Goal: Communication & Community: Answer question/provide support

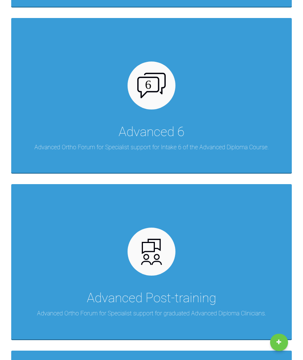
click at [170, 270] on div "Advanced Post-training Advanced Ortho Forum for Specialist support for graduate…" at bounding box center [151, 261] width 281 height 155
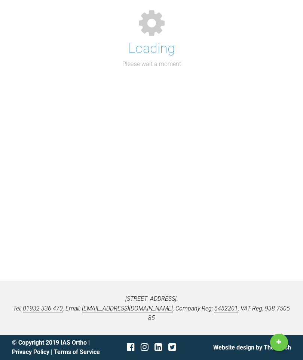
scroll to position [68, 0]
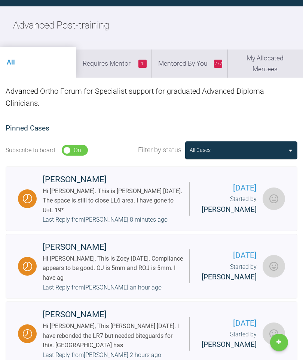
click at [121, 67] on li "1 Requires Mentor" at bounding box center [114, 63] width 76 height 28
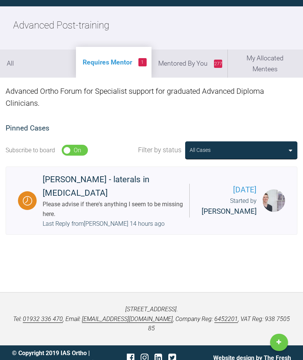
click at [155, 199] on div "Please advise if there's anything I seem to be missing here." at bounding box center [113, 208] width 141 height 19
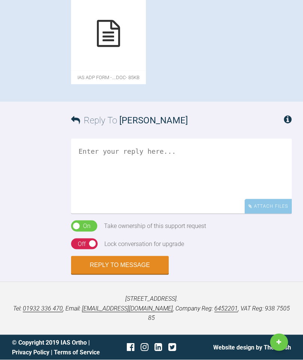
scroll to position [600, 0]
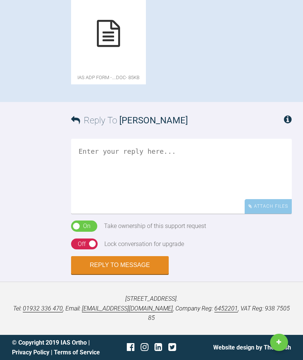
click at [120, 47] on icon at bounding box center [108, 33] width 23 height 27
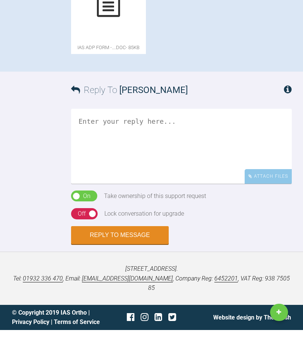
click at [123, 214] on textarea at bounding box center [181, 176] width 221 height 75
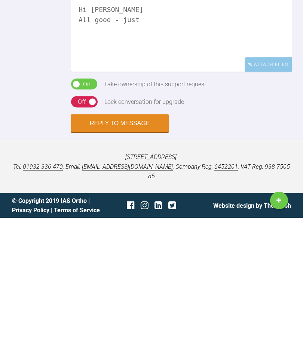
click at [0, 180] on div "Reply To [PERSON_NAME] Hi [PERSON_NAME] All good - just Attach Files Drag and d…" at bounding box center [151, 188] width 303 height 172
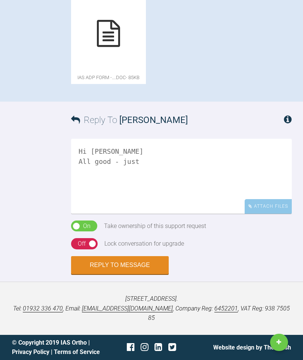
click at [167, 177] on textarea "Hi [PERSON_NAME] All good - just" at bounding box center [181, 176] width 221 height 75
click at [164, 173] on textarea "Hi [PERSON_NAME] All good as u suggest Pls advise if treating and level ofsuppo…" at bounding box center [181, 176] width 221 height 75
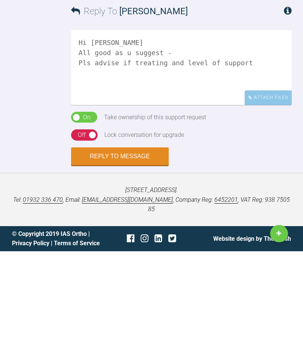
type textarea "Hi [PERSON_NAME] All good as u suggest - Pls advise if treating and level of su…"
click at [82, 238] on div "On Off" at bounding box center [84, 243] width 27 height 11
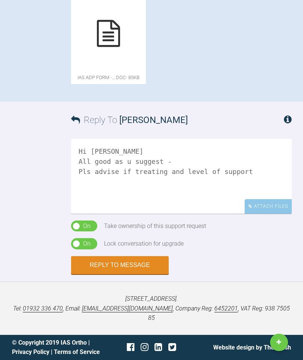
click at [121, 272] on button "Reply to Message" at bounding box center [120, 265] width 98 height 18
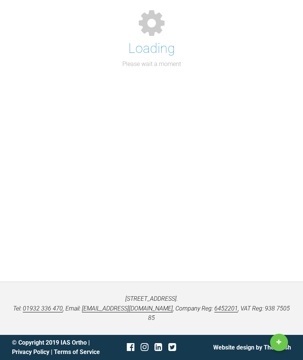
scroll to position [68, 0]
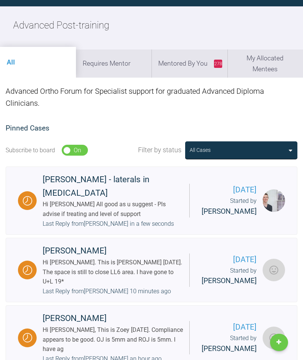
click at [131, 60] on li "Requires Mentor" at bounding box center [114, 63] width 76 height 28
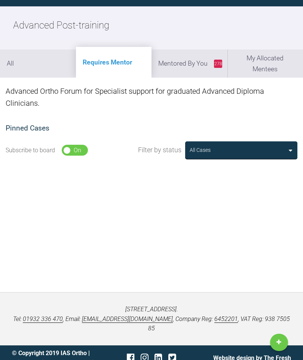
click at [199, 68] on li "278 Mentored By You" at bounding box center [190, 63] width 76 height 28
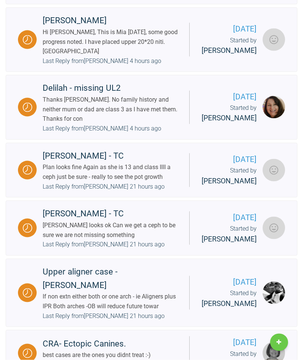
click at [144, 133] on div "Last Reply from [PERSON_NAME] 4 hours ago" at bounding box center [102, 129] width 119 height 10
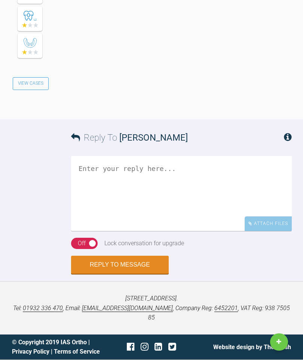
scroll to position [1554, 0]
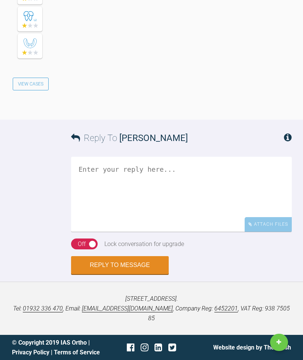
click at [130, 180] on textarea at bounding box center [181, 194] width 221 height 75
click at [101, 182] on textarea "Best be save" at bounding box center [181, 194] width 221 height 75
click at [154, 185] on textarea "Best be save" at bounding box center [181, 194] width 221 height 75
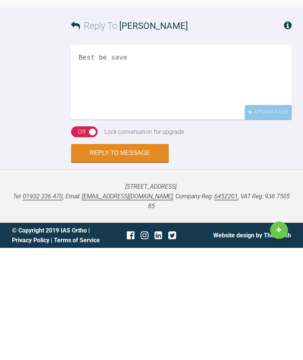
scroll to position [1530, 0]
type textarea "Best be save"
click at [126, 256] on button "Reply to Message" at bounding box center [120, 265] width 98 height 18
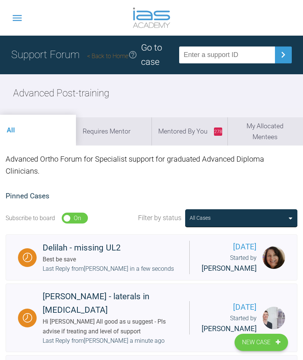
click at [196, 135] on li "278 Mentored By You" at bounding box center [190, 131] width 76 height 28
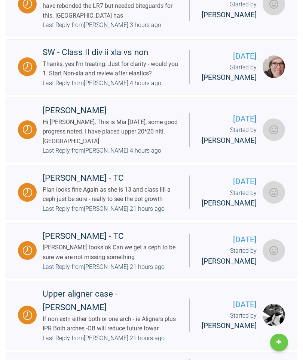
click at [143, 155] on div "Last Reply from [PERSON_NAME] 4 hours ago" at bounding box center [102, 151] width 119 height 10
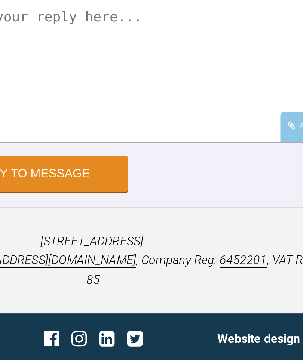
scroll to position [3796, 0]
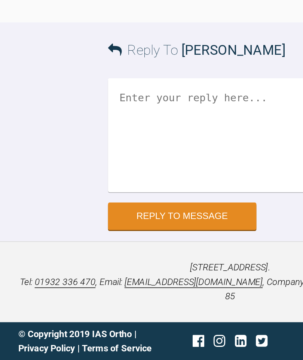
click at [103, 195] on textarea at bounding box center [181, 211] width 221 height 75
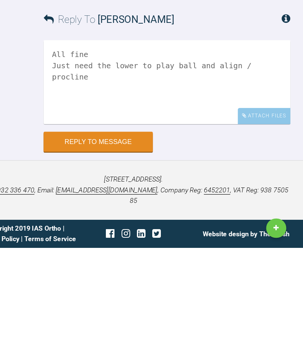
scroll to position [3917, 0]
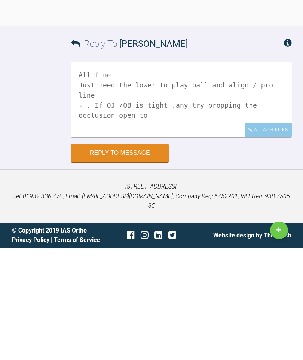
click at [14, 281] on div "[STREET_ADDRESS]. Tel: [PHONE_NUMBER] , Email: [EMAIL_ADDRESS][DOMAIN_NAME] , C…" at bounding box center [151, 307] width 303 height 53
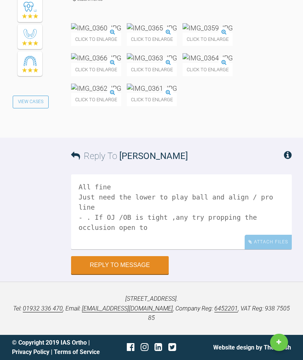
click at [261, 249] on textarea "All fine Just need the lower to play ball and align / pro line - . If OJ /OB is…" at bounding box center [181, 211] width 221 height 75
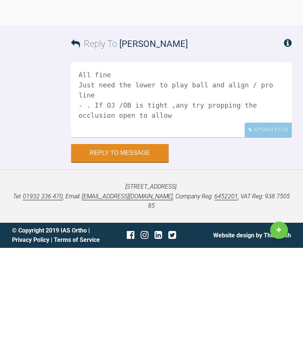
click at [3, 281] on div "[STREET_ADDRESS]. Tel: [PHONE_NUMBER] , Email: [EMAIL_ADDRESS][DOMAIN_NAME] , C…" at bounding box center [151, 307] width 303 height 53
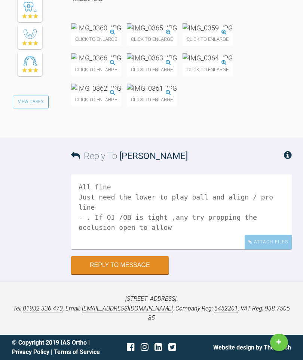
click at [10, 213] on div "Reply To [PERSON_NAME] All fine Just need the lower to play ball and align / pr…" at bounding box center [151, 205] width 303 height 136
click at [278, 248] on textarea "All fine Just need the lower to play ball and align / pro line - . If OJ /OB is…" at bounding box center [181, 211] width 221 height 75
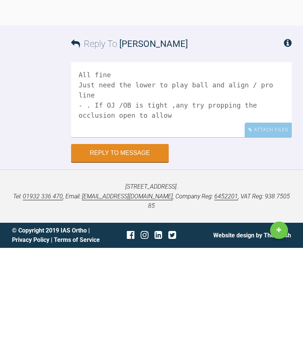
click at [4, 281] on div "[STREET_ADDRESS]. Tel: [PHONE_NUMBER] , Email: [EMAIL_ADDRESS][DOMAIN_NAME] , C…" at bounding box center [151, 307] width 303 height 53
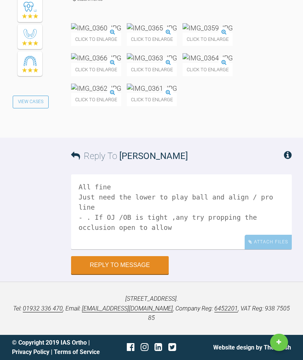
scroll to position [3917, 0]
click at [278, 218] on textarea "All fine Just need the lower to play ball and align / pro line - . If OJ /OB is…" at bounding box center [181, 211] width 221 height 75
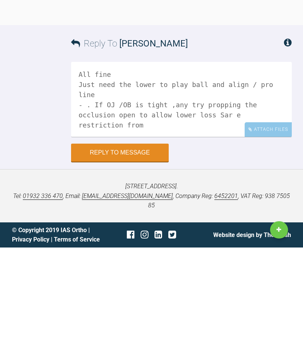
click at [120, 174] on textarea "All fine Just need the lower to play ball and align / pro line - . If OJ /OB is…" at bounding box center [181, 211] width 221 height 75
click at [113, 174] on textarea "All fine Just need the lower to play ball and align / pro line - . If OJ /OB is…" at bounding box center [181, 211] width 221 height 75
click at [176, 174] on textarea "All fine Just need the lower to play ball and align / pro line - . If OJ /OB is…" at bounding box center [181, 211] width 221 height 75
type textarea "All fine Just need the lower to play ball and align / pro line - . If OJ /OB is…"
click at [142, 256] on button "Reply to Message" at bounding box center [120, 265] width 98 height 18
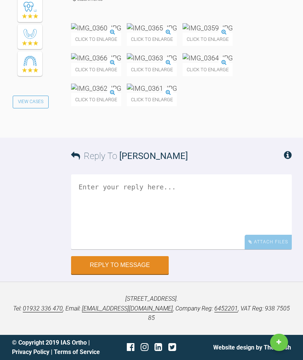
click at [135, 161] on span "[PERSON_NAME]" at bounding box center [153, 156] width 69 height 10
click at [135, 274] on button "Reply to Message" at bounding box center [120, 265] width 98 height 18
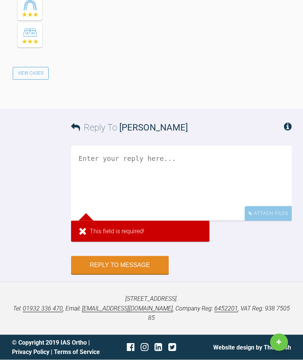
scroll to position [3981, 0]
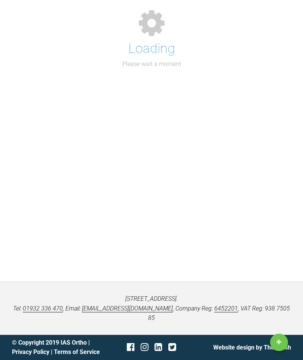
scroll to position [98, 0]
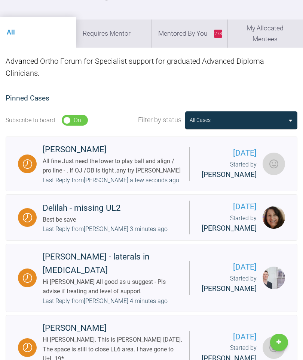
click at [194, 36] on li "278 Mentored By You" at bounding box center [190, 33] width 76 height 28
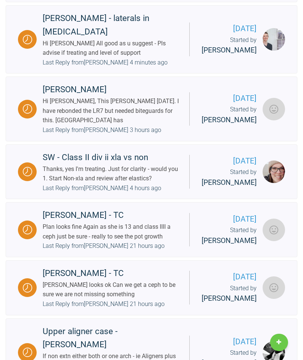
click at [80, 183] on div "Thanks, yes I'm treating. Just for clarity - would you 1. Start Non-xla and rev…" at bounding box center [113, 173] width 141 height 19
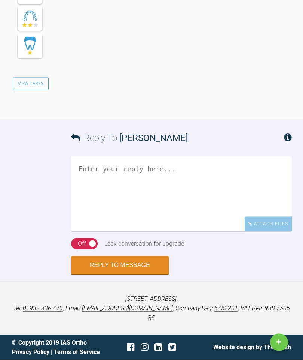
scroll to position [1653, 0]
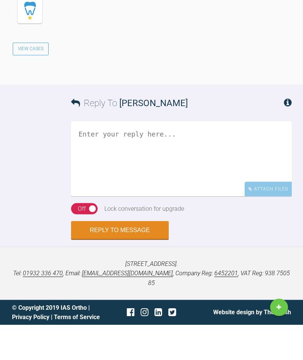
click at [142, 231] on textarea at bounding box center [181, 193] width 221 height 75
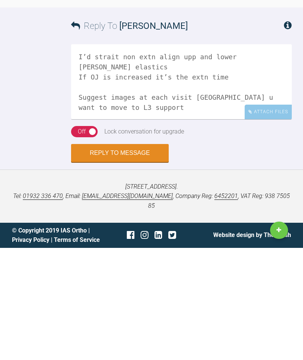
click at [197, 156] on textarea "I’d strait non extn align upp and lower [PERSON_NAME] elastics If OJ is increas…" at bounding box center [181, 193] width 221 height 75
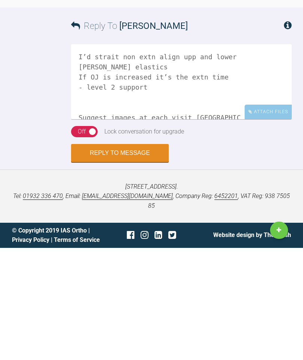
click at [196, 156] on textarea "I’d strait non extn align upp and lower [PERSON_NAME] elastics If OJ is increas…" at bounding box center [181, 193] width 221 height 75
click at [199, 156] on textarea "I’d strait non extn align upp and lower [PERSON_NAME] elastics If OJ is increas…" at bounding box center [181, 193] width 221 height 75
click at [172, 156] on textarea "I’d strait non extn align upp and lower [PERSON_NAME] elastics If OJ is increas…" at bounding box center [181, 193] width 221 height 75
click at [194, 156] on textarea "I’d strait non extn align upp and lower [PERSON_NAME] elastics If OJ is increas…" at bounding box center [181, 193] width 221 height 75
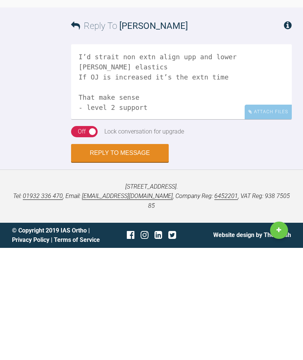
click at [150, 157] on textarea "I’d strait non extn align upp and lower [PERSON_NAME] elastics If OJ is increas…" at bounding box center [181, 193] width 221 height 75
type textarea "I’d strait non extn align upp and lower [PERSON_NAME] elastics If OJ is increas…"
click at [126, 256] on button "Reply to Message" at bounding box center [120, 265] width 98 height 18
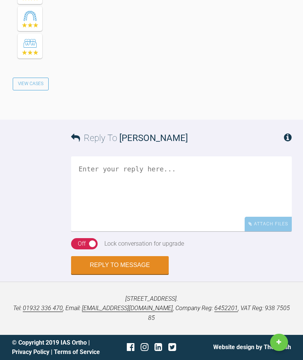
scroll to position [1974, 0]
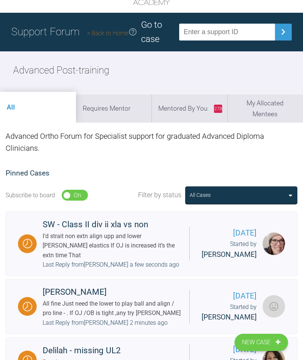
scroll to position [22, 0]
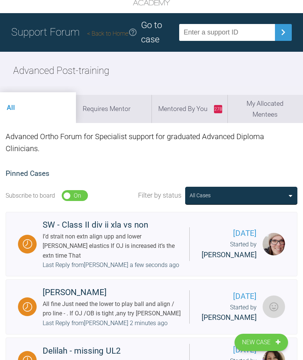
click at [194, 111] on li "278 Mentored By You" at bounding box center [190, 109] width 76 height 28
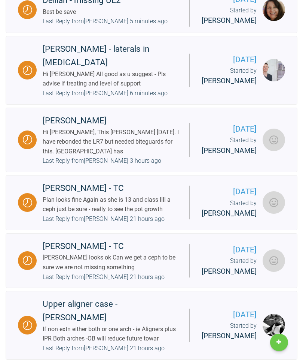
click at [154, 156] on div "Hi [PERSON_NAME], This [PERSON_NAME] [DATE]. I have rebonded the LR7 but needed…" at bounding box center [113, 141] width 141 height 29
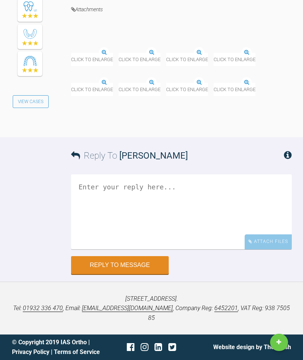
scroll to position [5316, 0]
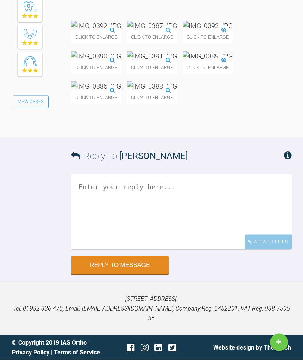
click at [148, 249] on textarea at bounding box center [181, 211] width 221 height 75
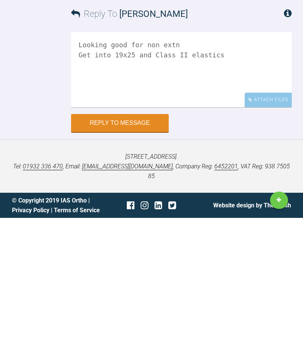
scroll to position [5570, 0]
type textarea "Looking good for non extn Get into 19x25 and Class II elastics"
click at [146, 256] on button "Reply to Message" at bounding box center [120, 265] width 98 height 18
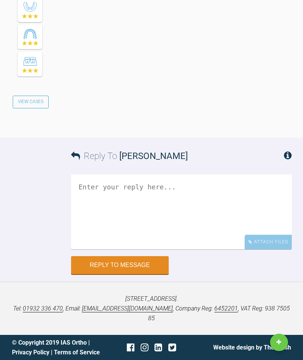
scroll to position [5876, 0]
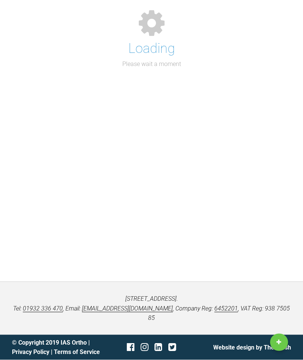
scroll to position [98, 0]
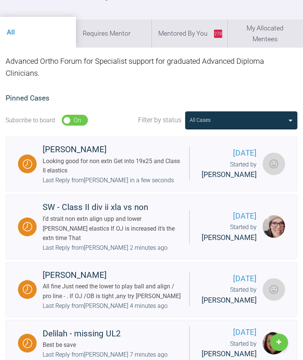
click at [124, 37] on li "Requires Mentor" at bounding box center [114, 33] width 76 height 28
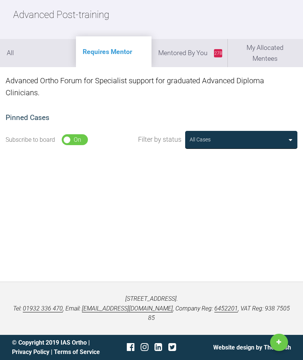
click at [191, 39] on li "278 Mentored By You" at bounding box center [190, 53] width 76 height 28
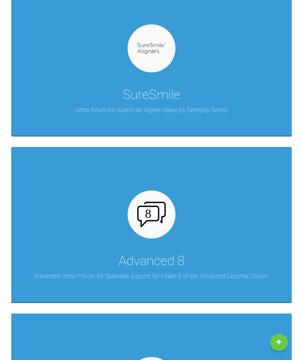
click at [176, 230] on div "Advanced 8 Advanced Ortho Forum for Specialist support for Intake 8 of the Adva…" at bounding box center [151, 224] width 281 height 155
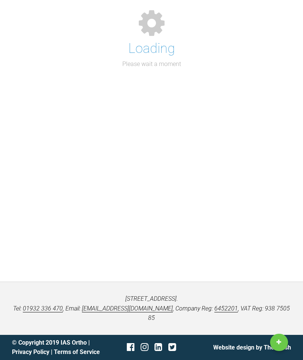
scroll to position [68, 0]
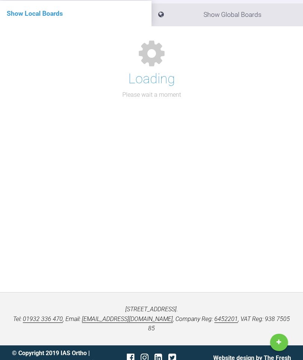
scroll to position [98, 0]
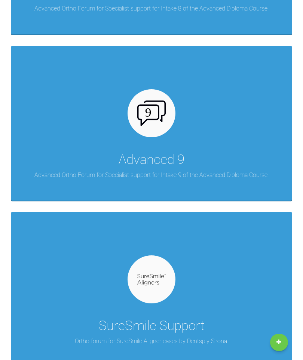
click at [165, 121] on img at bounding box center [151, 112] width 29 height 25
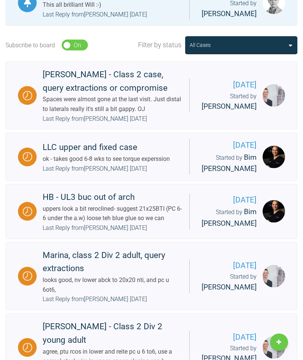
scroll to position [315, 0]
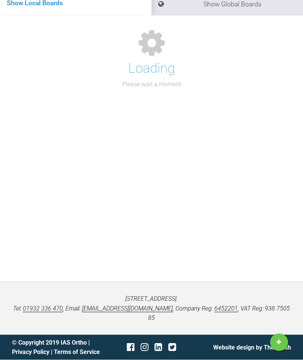
scroll to position [98, 0]
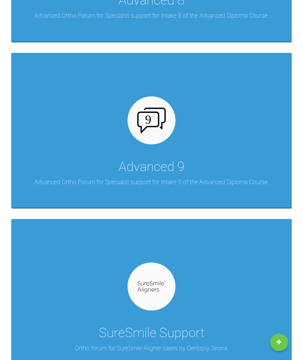
click at [208, 158] on div "Advanced 9 Advanced Ortho Forum for Specialist support for Intake 9 of the Adva…" at bounding box center [151, 130] width 281 height 155
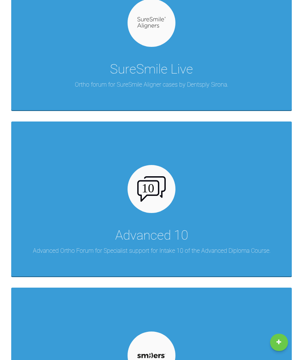
click at [178, 214] on div "Advanced 10 Advanced Ortho Forum for Specialist support for Intake 10 of the Ad…" at bounding box center [151, 198] width 281 height 155
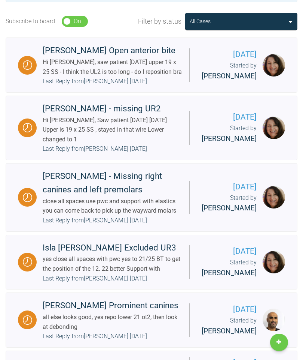
scroll to position [357, 0]
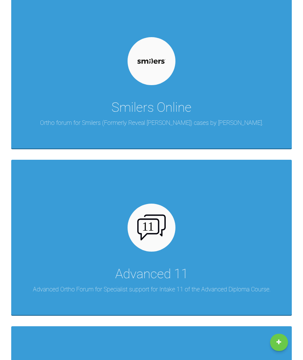
click at [152, 232] on img at bounding box center [151, 226] width 29 height 25
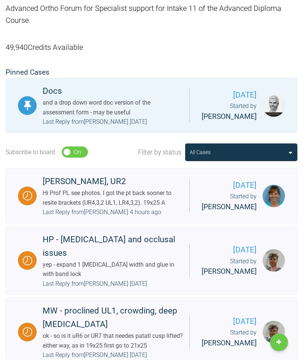
scroll to position [150, 0]
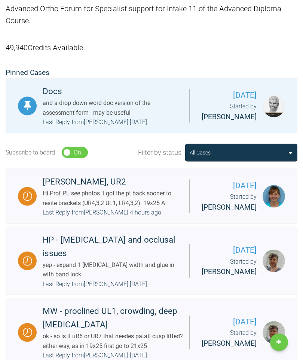
click at [143, 217] on div "Last Reply from [PERSON_NAME] 4 hours ago" at bounding box center [102, 213] width 119 height 10
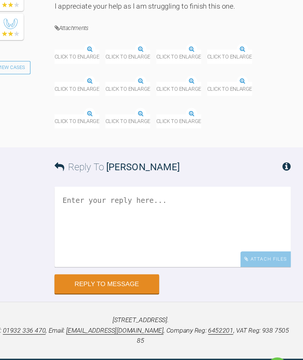
scroll to position [33673, 0]
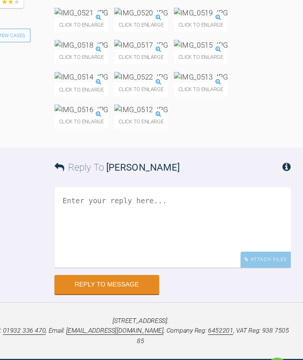
click at [222, 128] on div "Click to enlarge Click to enlarge Click to enlarge Click to enlarge Click to en…" at bounding box center [181, 67] width 221 height 121
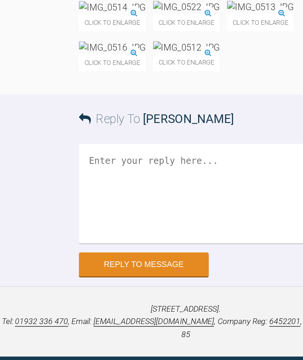
scroll to position [34062, 0]
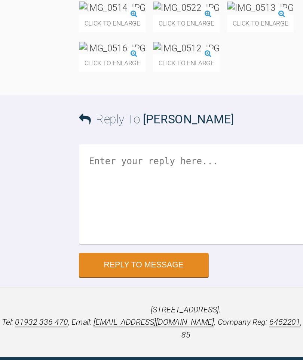
click at [128, 175] on textarea at bounding box center [181, 212] width 221 height 75
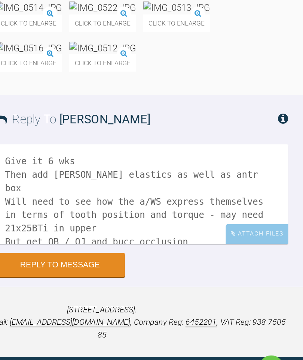
click at [131, 175] on textarea "Give it 6 wks Then add [PERSON_NAME] elastics as well as antr box Will need to …" at bounding box center [181, 212] width 221 height 75
click at [135, 175] on textarea "Give it 6 wks Then add [PERSON_NAME] elastics as well as antr box Will need to …" at bounding box center [181, 212] width 221 height 75
click at [140, 175] on textarea "Give it 6 wks Then add [PERSON_NAME] elastics as well as antr box Will need to …" at bounding box center [181, 212] width 221 height 75
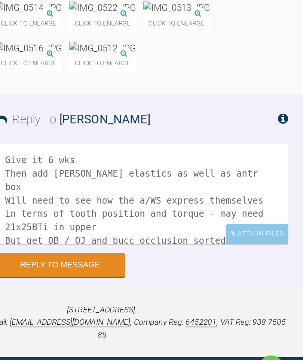
scroll to position [1, 0]
click at [71, 178] on textarea "Give it 6 wks Then add [PERSON_NAME] elastics as well as antr box Will need to …" at bounding box center [181, 212] width 221 height 75
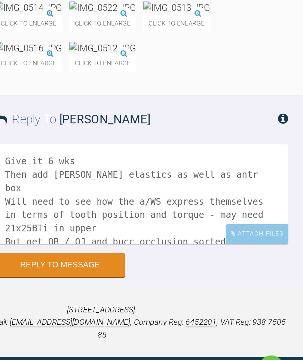
click at [71, 175] on textarea "Give it 6 wks Then add [PERSON_NAME] elastics as well as antr box Will need to …" at bounding box center [181, 212] width 221 height 75
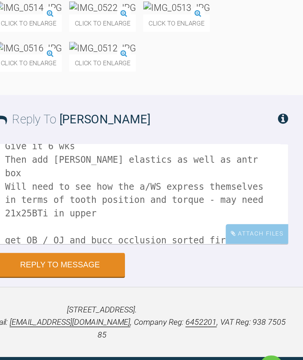
scroll to position [11, 0]
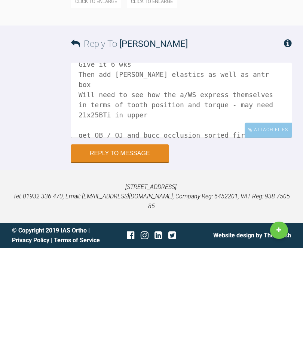
type textarea "Give it 6 wks Then add [PERSON_NAME] elastics as well as antr box Will need to …"
click at [132, 256] on button "Reply to Message" at bounding box center [120, 265] width 98 height 18
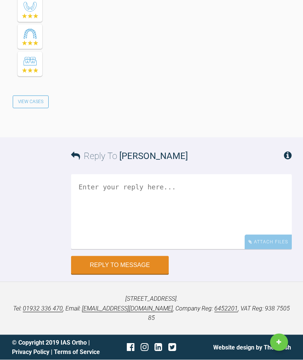
scroll to position [34368, 0]
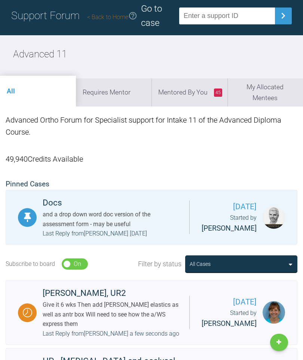
scroll to position [37, 0]
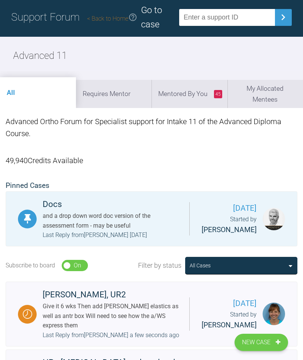
click at [32, 56] on h2 "Advanced 11" at bounding box center [40, 56] width 54 height 16
click at [40, 15] on h1 "Support Forum Back to Home" at bounding box center [69, 17] width 117 height 17
click at [116, 20] on link "Back to Home" at bounding box center [107, 18] width 41 height 7
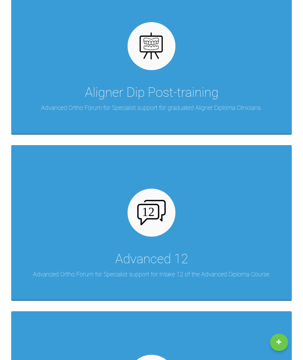
click at [176, 235] on div "Advanced 12 Advanced Ortho Forum for Specialist support for Intake 12 of the Ad…" at bounding box center [151, 222] width 281 height 155
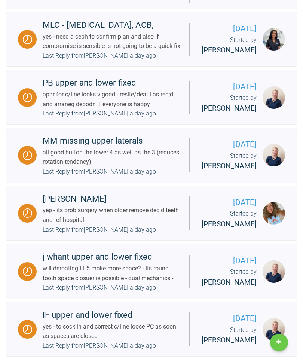
scroll to position [1028, 0]
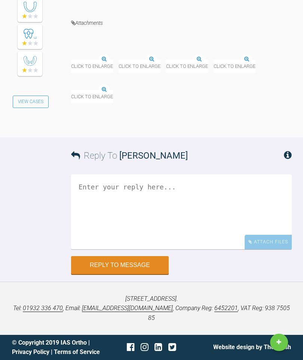
scroll to position [9045, 0]
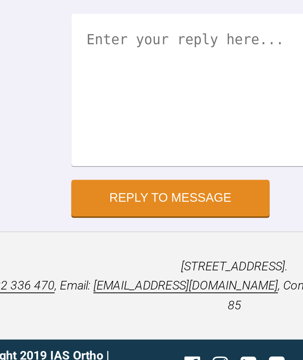
click at [86, 174] on textarea at bounding box center [181, 211] width 221 height 75
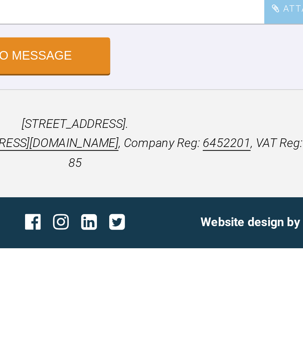
click at [87, 174] on textarea "I agree give it a good 6 wks Then add" at bounding box center [181, 211] width 221 height 75
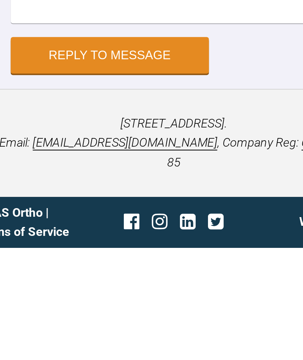
scroll to position [9293, 0]
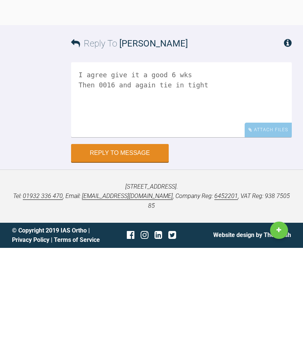
type textarea "I agree give it a good 6 wks Then 0016 and again tie in tight"
click at [134, 256] on button "Reply to Message" at bounding box center [120, 265] width 98 height 18
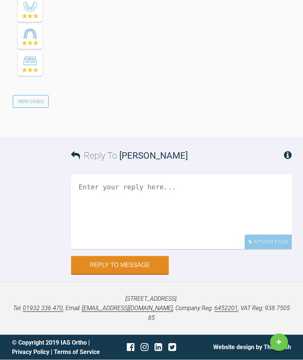
scroll to position [9600, 0]
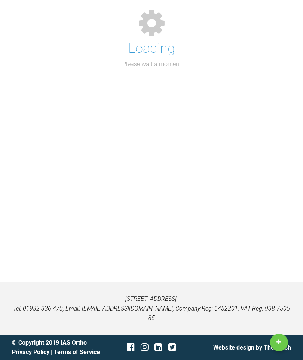
scroll to position [98, 0]
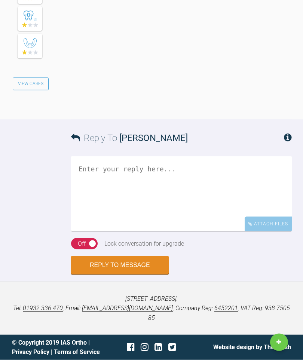
scroll to position [1513, 0]
click at [176, 231] on textarea at bounding box center [181, 193] width 221 height 75
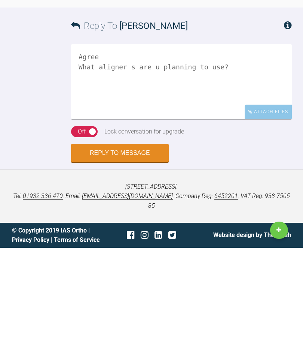
scroll to position [1679, 0]
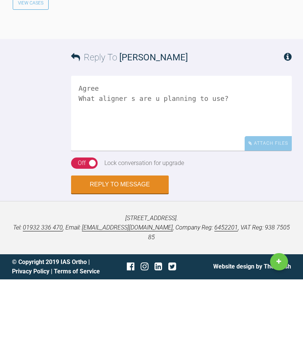
click at [82, 239] on div "Off" at bounding box center [82, 244] width 8 height 10
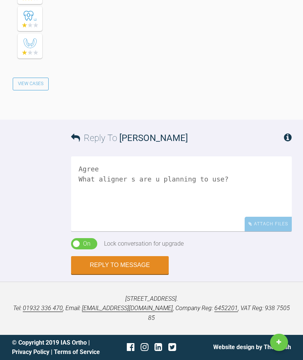
click at [204, 228] on textarea "Agree What aligner s are u planning to use?" at bounding box center [181, 193] width 221 height 75
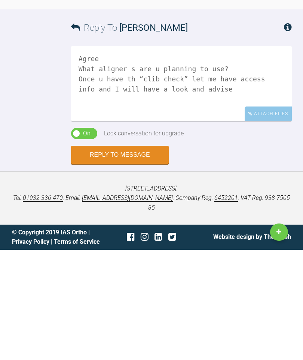
type textarea "Agree What aligner s are u planning to use? Once u have th “clib check” let me …"
click at [125, 256] on button "Reply to Message" at bounding box center [120, 265] width 98 height 18
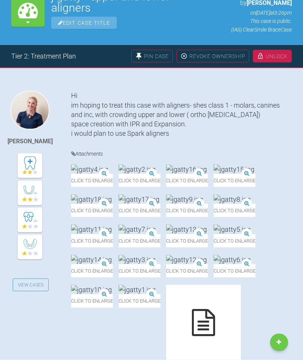
scroll to position [0, 0]
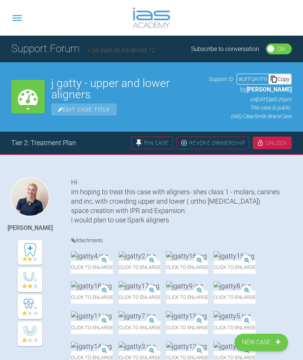
click at [118, 52] on link "Go back to Advanced 12" at bounding box center [121, 49] width 68 height 7
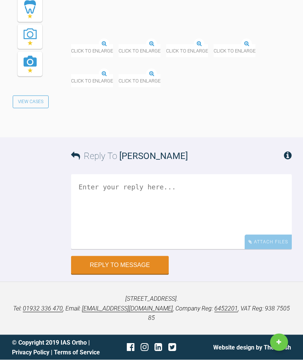
scroll to position [17246, 0]
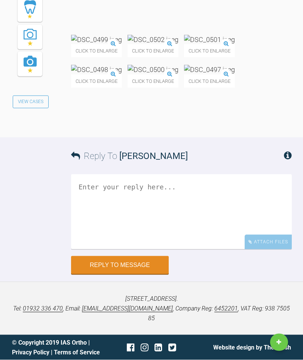
click at [263, 95] on div "Click to enlarge Click to enlarge Click to enlarge Click to enlarge Click to en…" at bounding box center [181, 65] width 221 height 60
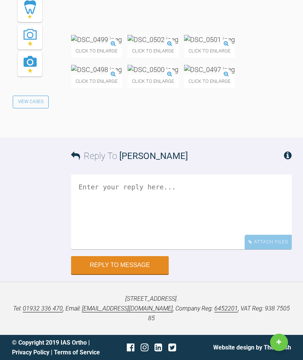
click at [170, 238] on textarea at bounding box center [181, 211] width 221 height 75
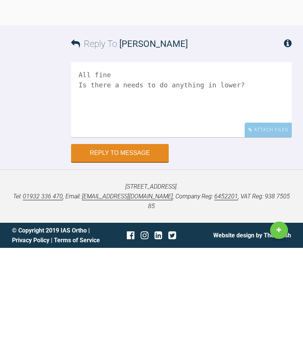
type textarea "All fine Is there a needs to do anything in lower?"
click at [131, 256] on button "Reply to Message" at bounding box center [120, 265] width 98 height 18
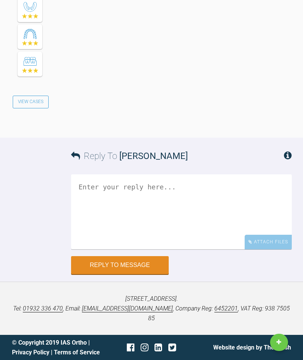
click at [146, 249] on textarea at bounding box center [181, 211] width 221 height 75
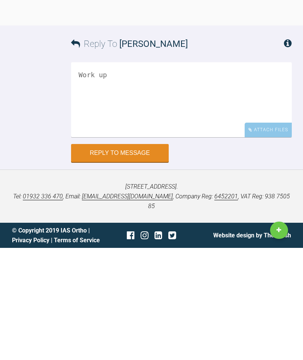
scroll to position [17790, 0]
type textarea "W"
type textarea "6"
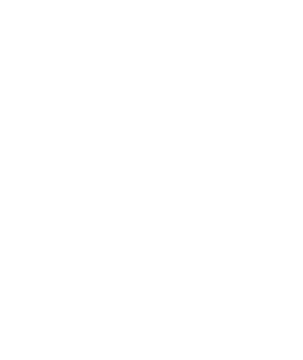
scroll to position [75, 0]
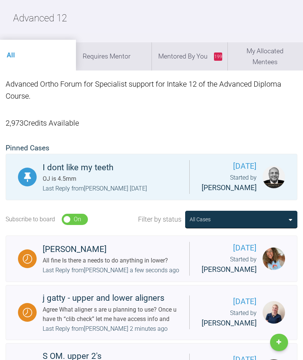
click at [192, 59] on li "199 Mentored By You" at bounding box center [190, 56] width 76 height 28
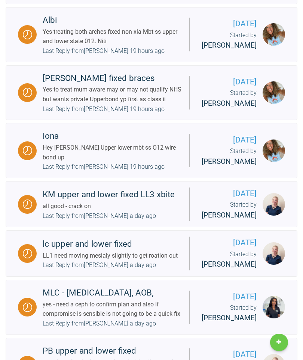
click at [162, 172] on div "Last Reply from [PERSON_NAME] 19 hours ago" at bounding box center [104, 167] width 122 height 10
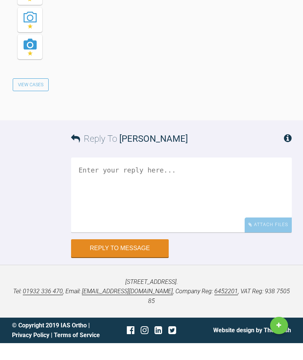
scroll to position [2170, 0]
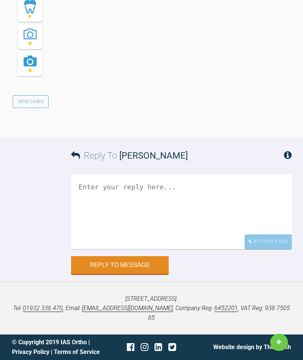
click at [141, 204] on textarea at bounding box center [181, 211] width 221 height 75
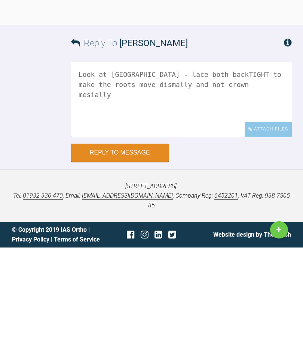
type textarea "Look at [GEOGRAPHIC_DATA] - lace both backTIGHT to make the roots move dismally…"
click at [141, 256] on button "Reply to Message" at bounding box center [120, 265] width 98 height 18
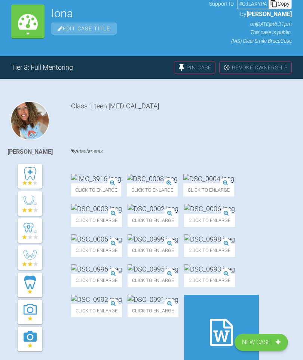
scroll to position [0, 0]
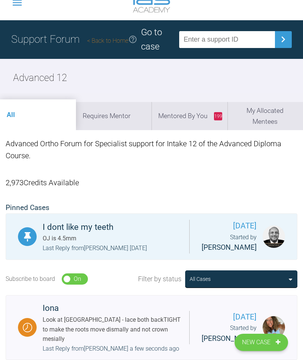
scroll to position [2, 0]
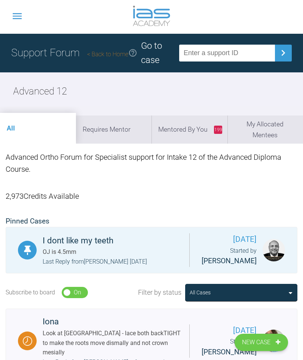
click at [191, 132] on li "199 Mentored By You" at bounding box center [190, 129] width 76 height 28
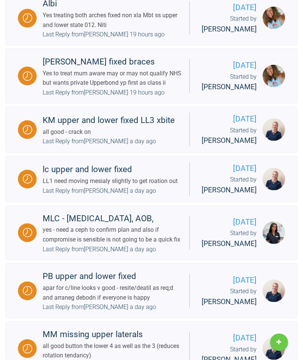
scroll to position [443, 0]
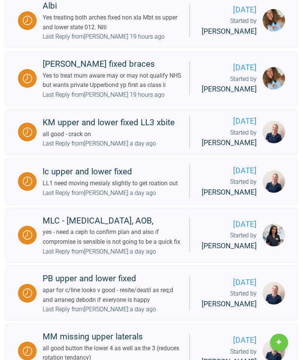
click at [156, 90] on div "Yes to treat mum aware may or may not qualify NHS but wants private Upperbond y…" at bounding box center [113, 80] width 141 height 19
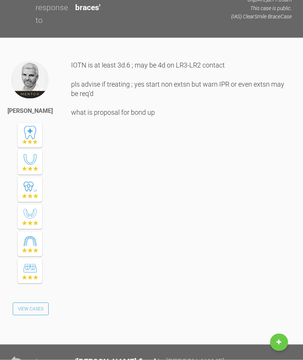
scroll to position [514, 0]
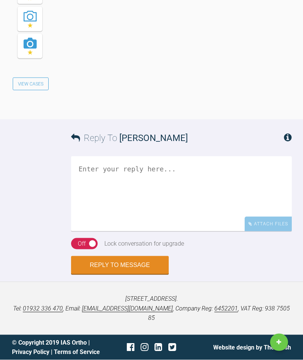
click at [133, 231] on textarea at bounding box center [181, 193] width 221 height 75
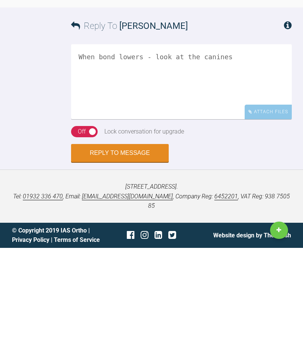
click at [83, 156] on textarea "When bond lowers - look at the canines" at bounding box center [181, 193] width 221 height 75
click at [79, 156] on textarea "When bond lowers - look at the canines" at bounding box center [181, 193] width 221 height 75
click at [132, 156] on textarea "When bond lowers - look at the canines" at bounding box center [181, 193] width 221 height 75
click at [78, 156] on textarea "When bond lowers - look at the canines" at bounding box center [181, 193] width 221 height 75
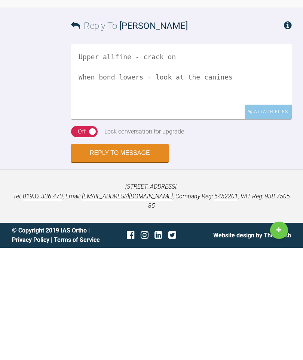
click at [206, 156] on textarea "Upper allfine - crack on When bond lowers - look at the canines" at bounding box center [181, 193] width 221 height 75
type textarea "Upper allfine - crack on When bond lowers - look at the canines….."
click at [83, 238] on div "On Off" at bounding box center [84, 243] width 27 height 11
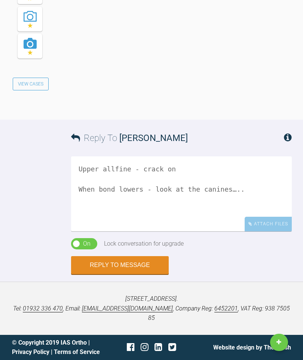
click at [133, 274] on button "Reply to Message" at bounding box center [120, 265] width 98 height 18
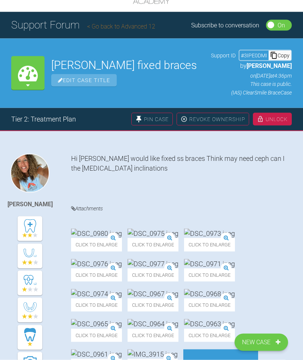
scroll to position [0, 0]
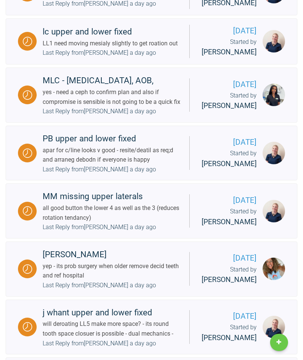
scroll to position [950, 0]
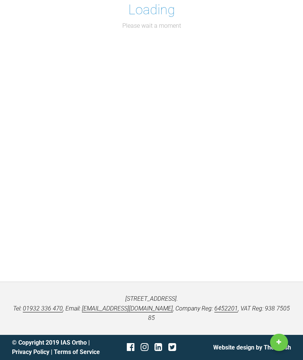
scroll to position [68, 0]
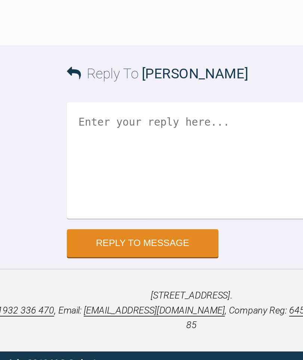
scroll to position [13708, 0]
click at [121, 184] on textarea at bounding box center [181, 211] width 221 height 75
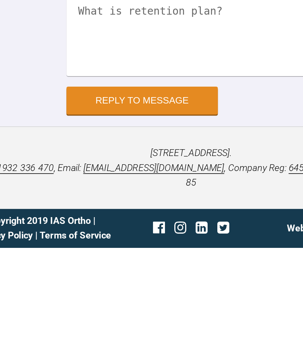
type textarea "Agree when everyone is happy - debond What is retention plan?"
click at [104, 256] on button "Reply to Message" at bounding box center [120, 265] width 98 height 18
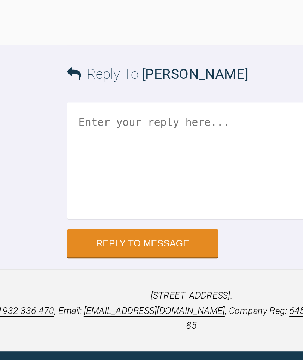
scroll to position [14115, 0]
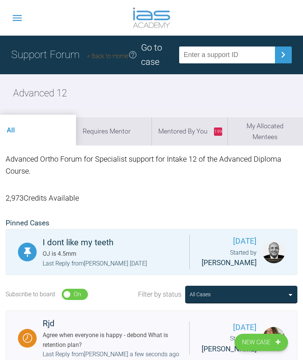
click at [195, 132] on li "199 Mentored By You" at bounding box center [190, 131] width 76 height 28
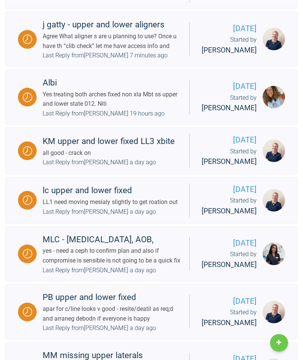
click at [159, 118] on div "Last Reply from [PERSON_NAME] 19 hours ago" at bounding box center [104, 113] width 122 height 10
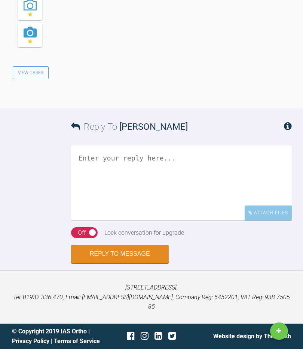
scroll to position [1773, 0]
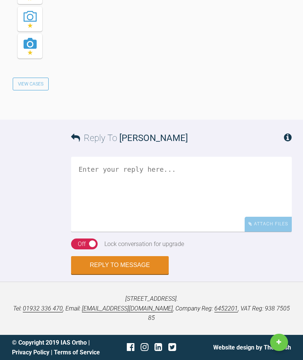
click at [155, 180] on textarea at bounding box center [181, 194] width 221 height 75
click at [79, 182] on textarea "Start 0.016 and Tues in tight where needed" at bounding box center [181, 194] width 221 height 75
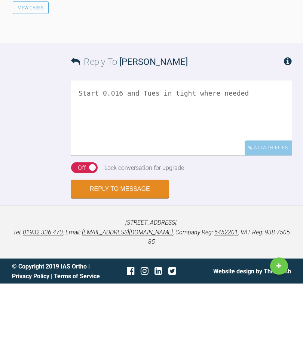
type textarea "Start 0.016 and Tues in tight where needed"
click at [86, 238] on div "On Off" at bounding box center [84, 243] width 27 height 11
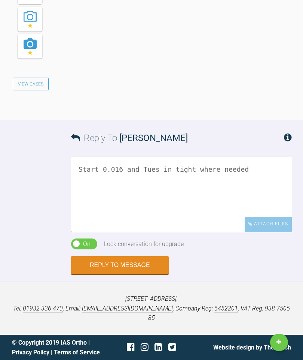
click at [135, 274] on button "Reply to Message" at bounding box center [120, 265] width 98 height 18
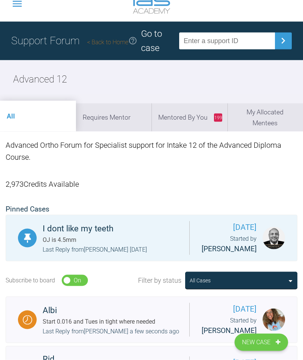
click at [188, 125] on li "199 Mentored By You" at bounding box center [190, 117] width 76 height 28
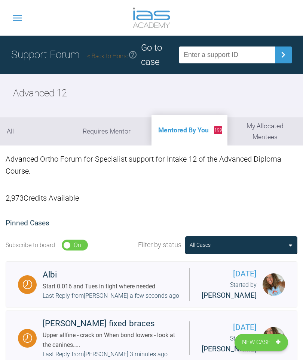
click at [113, 134] on li "Requires Mentor" at bounding box center [114, 131] width 76 height 28
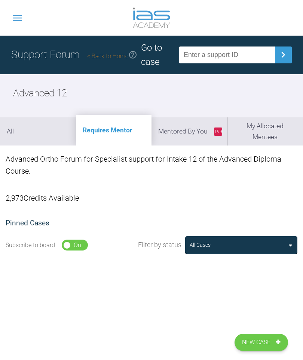
click at [178, 316] on div "Support Forum Back to Home Go to case Advanced 12 All Requires Mentor 199 Mento…" at bounding box center [151, 198] width 303 height 324
click at [49, 140] on li "All" at bounding box center [38, 131] width 76 height 28
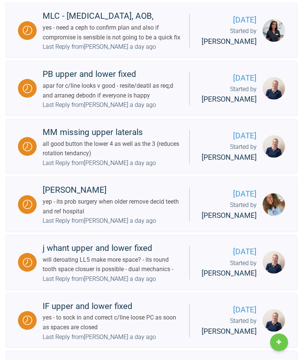
scroll to position [997, 0]
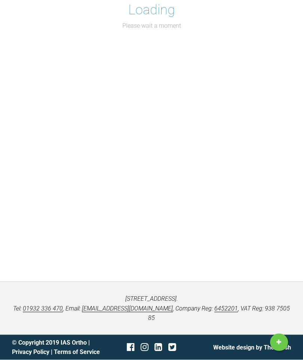
scroll to position [68, 0]
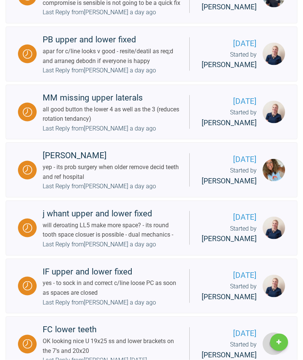
scroll to position [1031, 0]
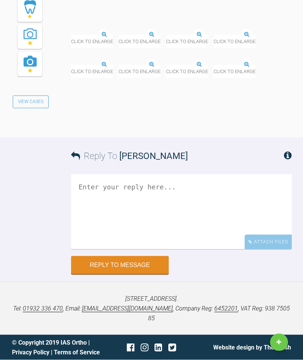
scroll to position [13711, 0]
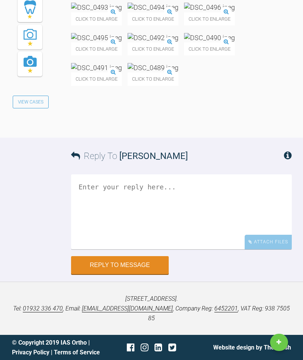
click at [176, 249] on textarea at bounding box center [181, 211] width 221 height 75
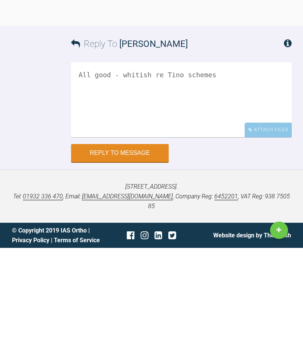
click at [149, 174] on textarea "All good - whitish re [PERSON_NAME]" at bounding box center [181, 211] width 221 height 75
click at [203, 174] on textarea "All good - what is r etention schemes" at bounding box center [181, 211] width 221 height 75
type textarea "All good - what is r etention scheme?"
click at [134, 256] on button "Reply to Message" at bounding box center [120, 265] width 98 height 18
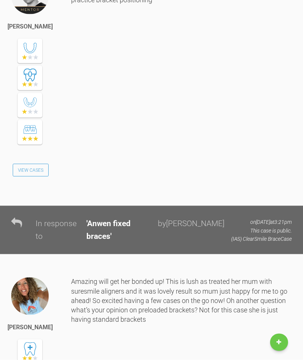
scroll to position [0, 0]
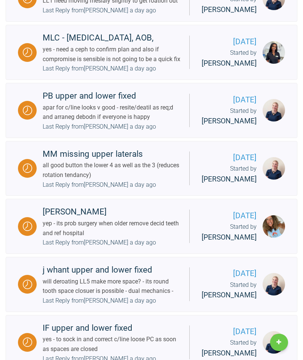
scroll to position [972, 0]
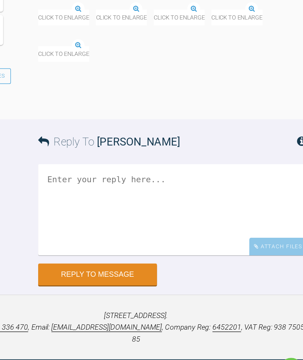
scroll to position [27064, 0]
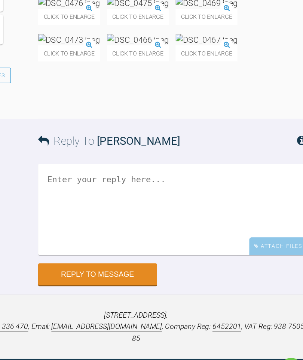
click at [111, 249] on textarea at bounding box center [181, 211] width 221 height 75
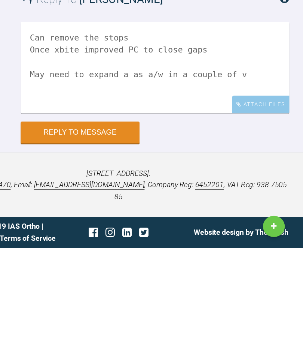
click at [12, 294] on p "[STREET_ADDRESS]. Tel: [PHONE_NUMBER] , Email: [EMAIL_ADDRESS][DOMAIN_NAME] , C…" at bounding box center [151, 308] width 279 height 29
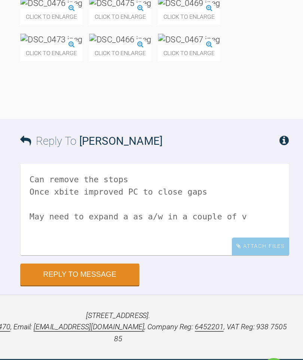
click at [158, 281] on div "[STREET_ADDRESS]. Tel: [PHONE_NUMBER] , Email: [EMAIL_ADDRESS][DOMAIN_NAME] , C…" at bounding box center [151, 307] width 303 height 53
click at [169, 186] on textarea "Can remove the stops Once xbite improved PC to close gaps May need to expand a …" at bounding box center [181, 211] width 221 height 75
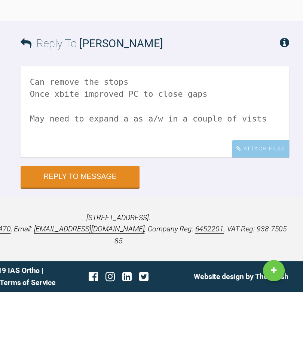
type textarea "Can remove the stops Once xbite improved PC to close gaps May need to expand a …"
click at [84, 256] on button "Reply to Message" at bounding box center [120, 265] width 98 height 18
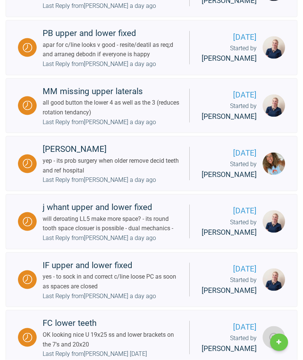
scroll to position [1030, 0]
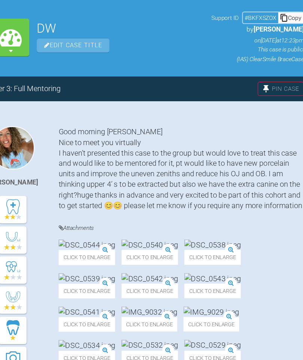
click at [76, 122] on div "Good morning [PERSON_NAME] Nice to meet you virtually I haven’t presented this …" at bounding box center [181, 160] width 221 height 76
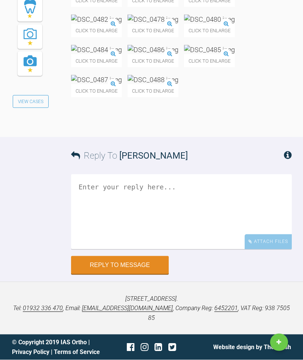
scroll to position [20156, 0]
click at [172, 244] on textarea at bounding box center [181, 211] width 221 height 75
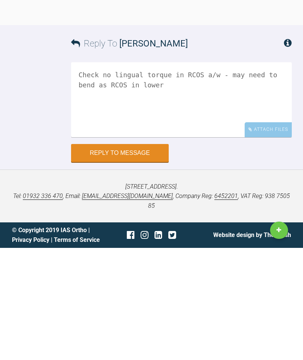
type textarea "Check no lingual torque in RCOS a/w - may need to bend as RCOS in lower"
click at [126, 256] on button "Reply to Message" at bounding box center [120, 265] width 98 height 18
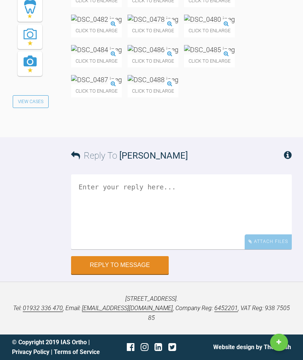
click at [131, 274] on button "Reply to Message" at bounding box center [120, 265] width 98 height 18
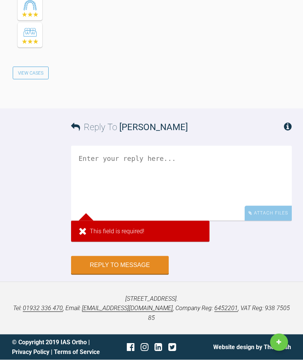
scroll to position [19721, 0]
